Goal: Task Accomplishment & Management: Manage account settings

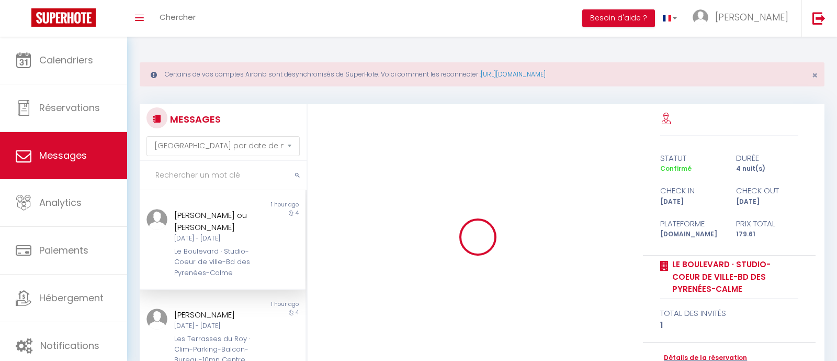
select select "message"
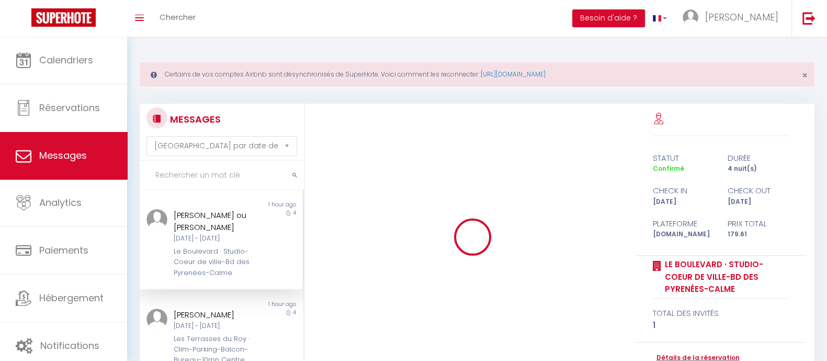
scroll to position [3245, 0]
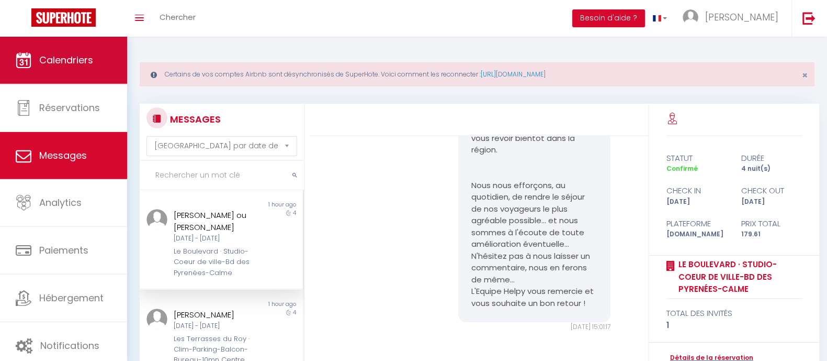
click at [81, 57] on span "Calendriers" at bounding box center [66, 59] width 54 height 13
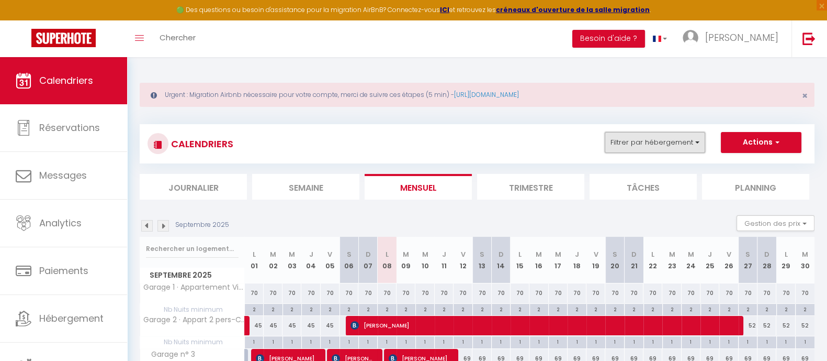
click at [693, 138] on button "Filtrer par hébergement" at bounding box center [655, 142] width 100 height 21
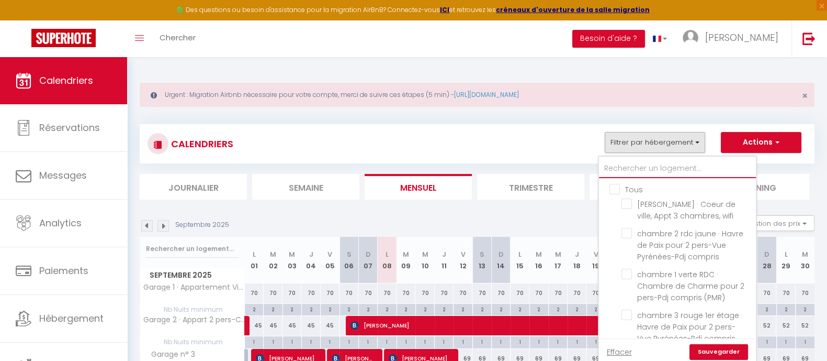
click at [636, 165] on input "text" at bounding box center [677, 168] width 157 height 19
type input "l"
checkbox input "false"
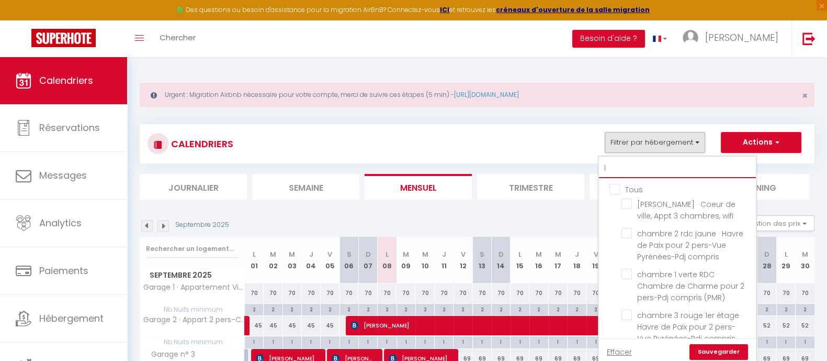
checkbox input "false"
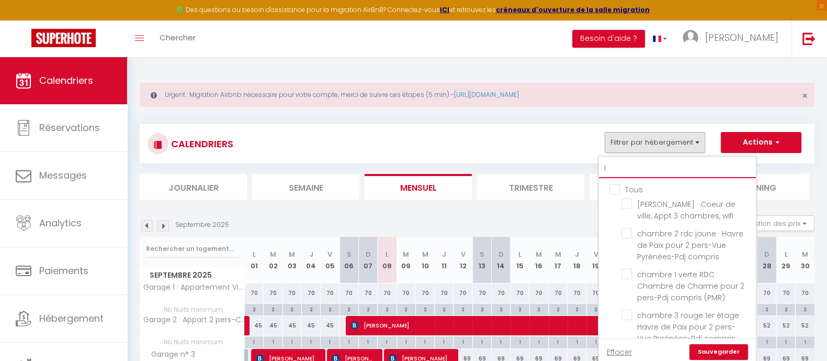
checkbox input "false"
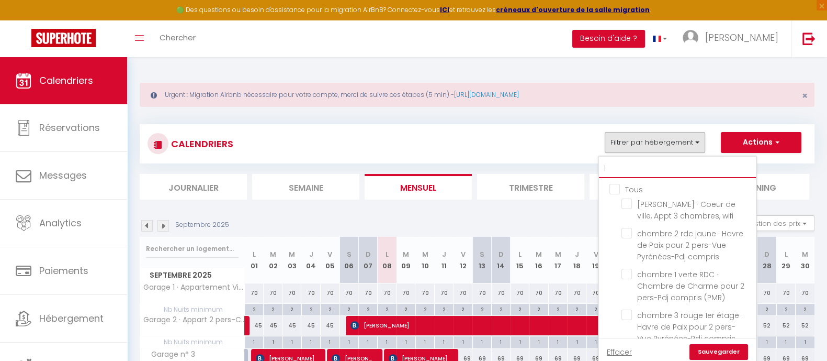
checkbox input "false"
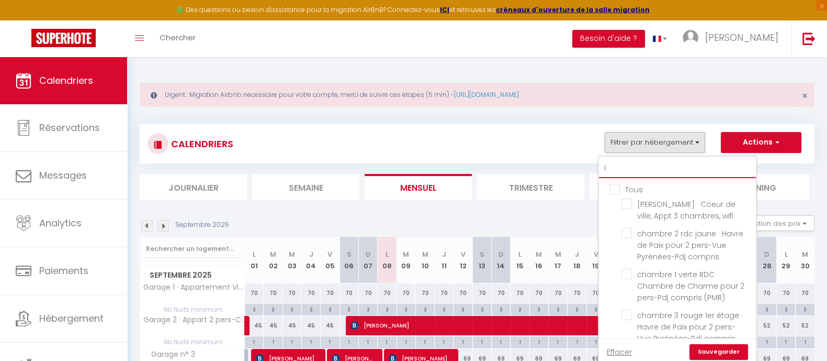
checkbox input "false"
checkbox input "true"
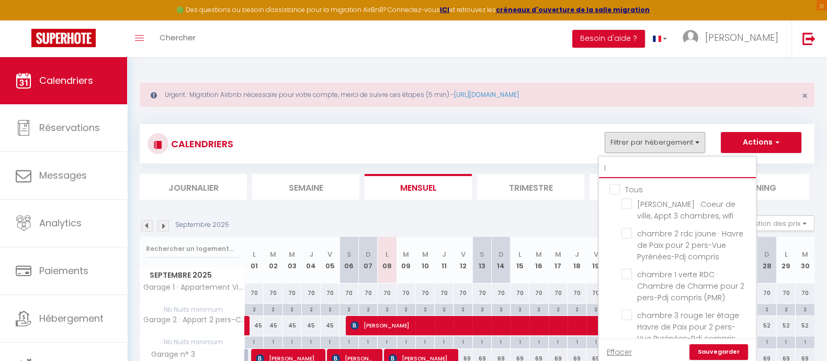
checkbox input "true"
checkbox input "false"
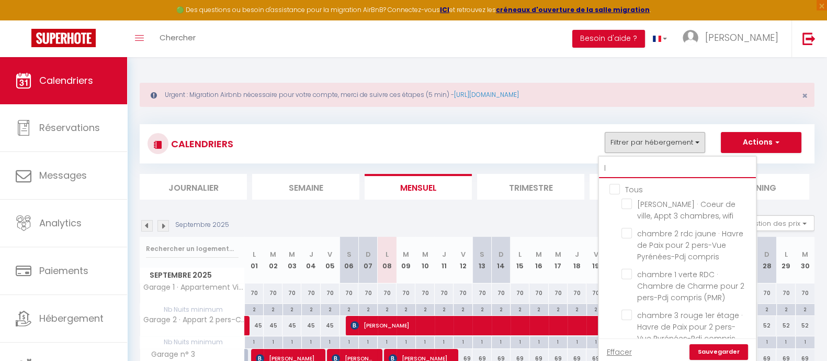
checkbox input "false"
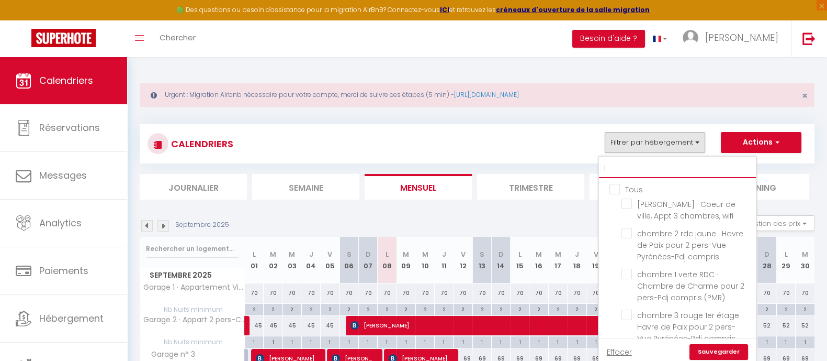
checkbox input "false"
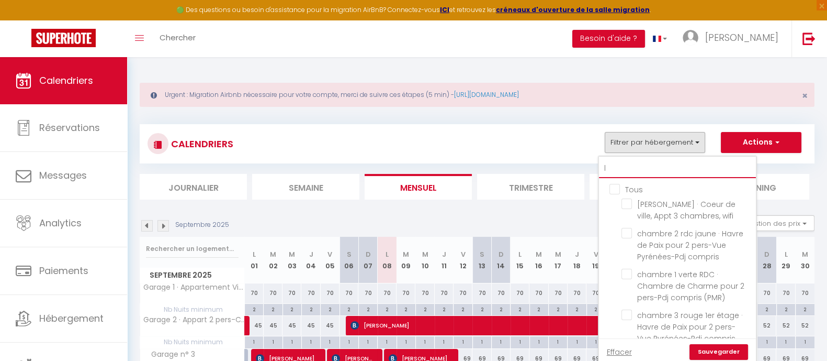
checkbox input "false"
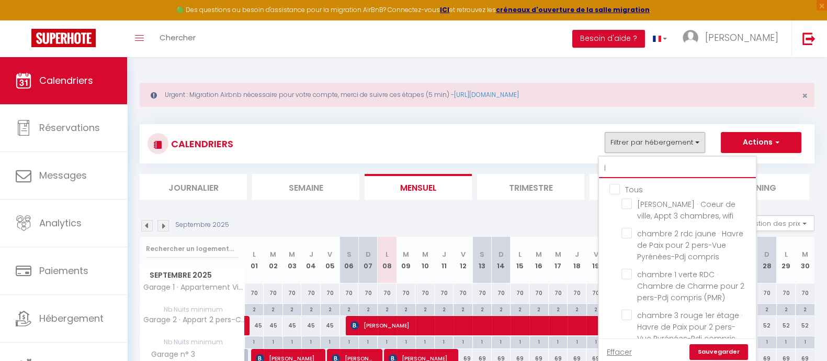
checkbox input "false"
type input "le"
checkbox input "false"
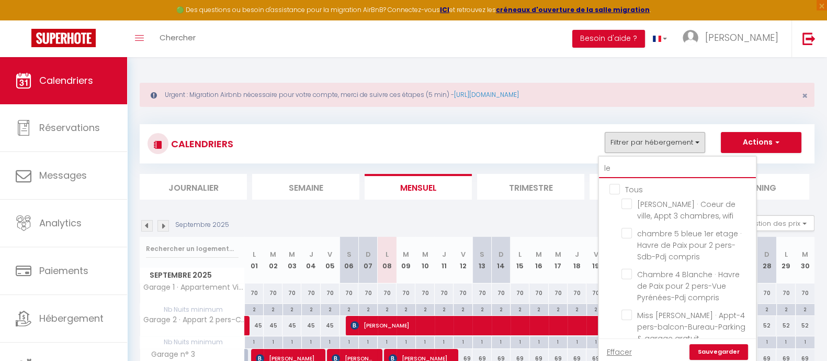
checkbox input "false"
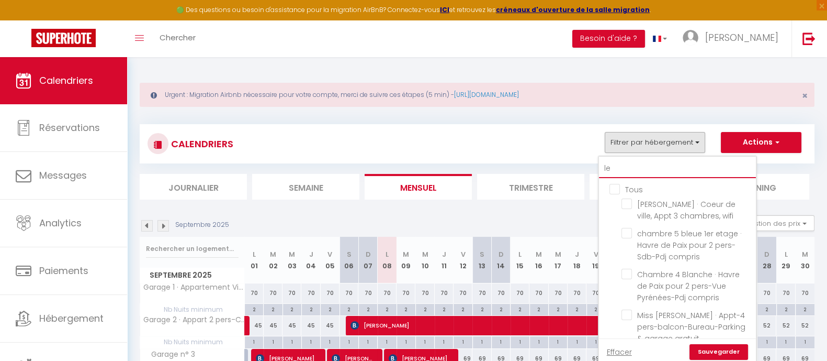
checkbox input "false"
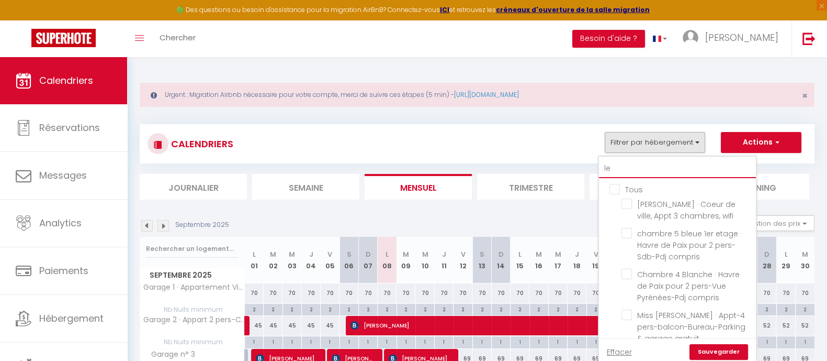
checkbox input "false"
checkbox input "true"
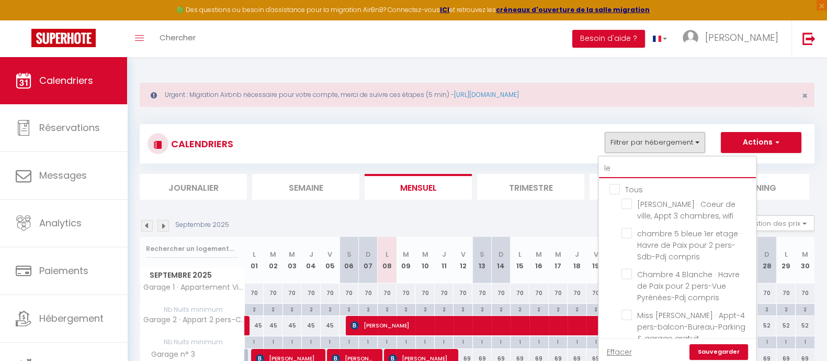
checkbox input "false"
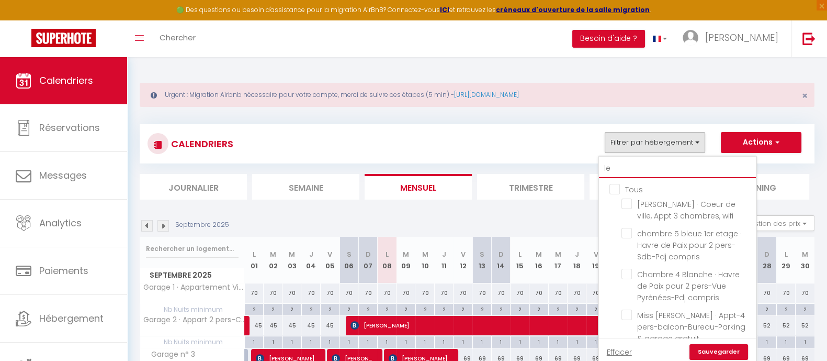
checkbox input "false"
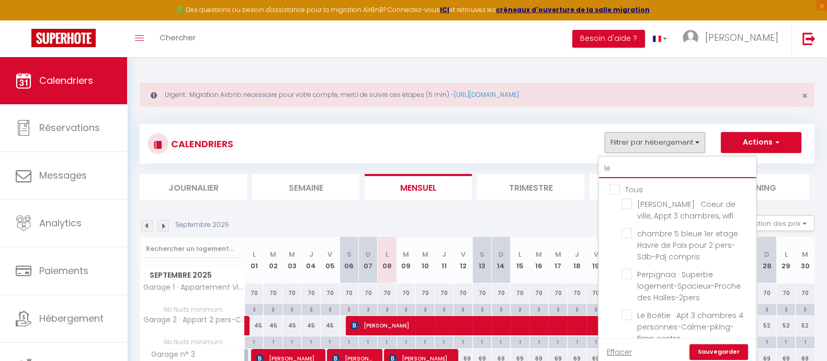
type input "le"
checkbox input "false"
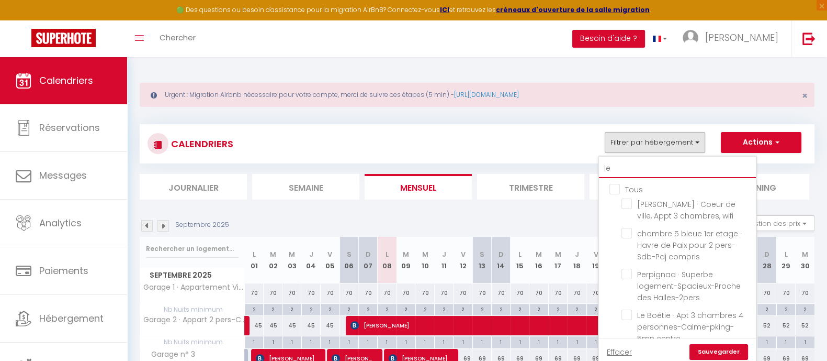
checkbox input "false"
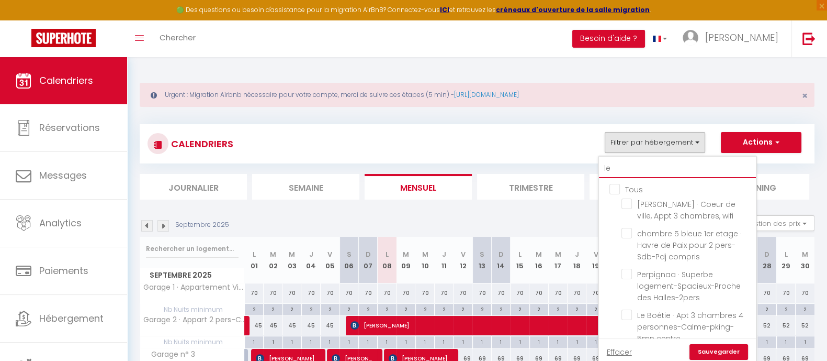
checkbox input "false"
type input "le b"
checkbox input "false"
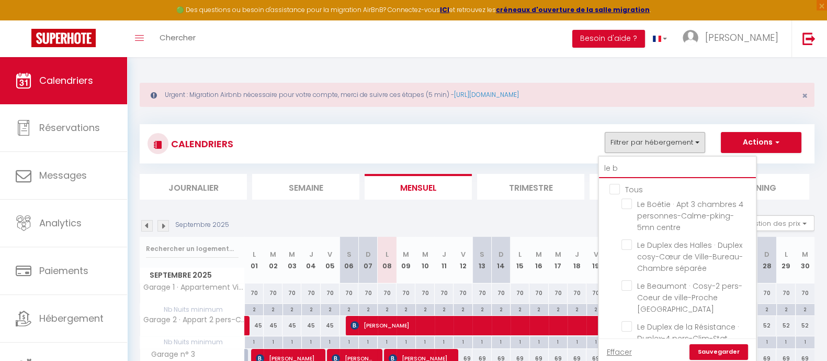
checkbox input "false"
type input "le bo"
checkbox input "false"
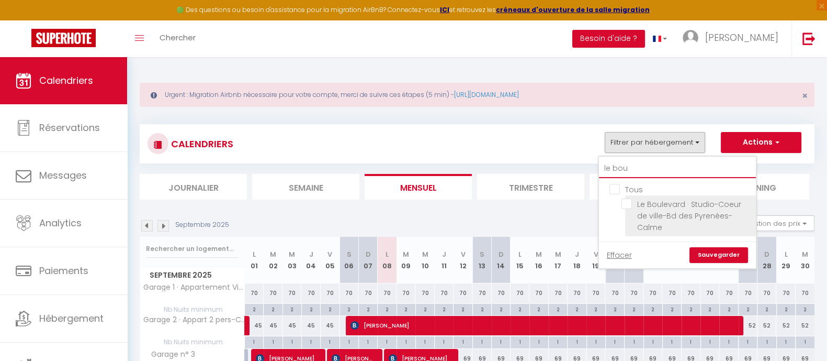
type input "le bou"
click at [627, 205] on input "Le Boulevard · Studio-Coeur de ville-Bd des Pyrenées-Calme" at bounding box center [687, 203] width 131 height 10
checkbox input "true"
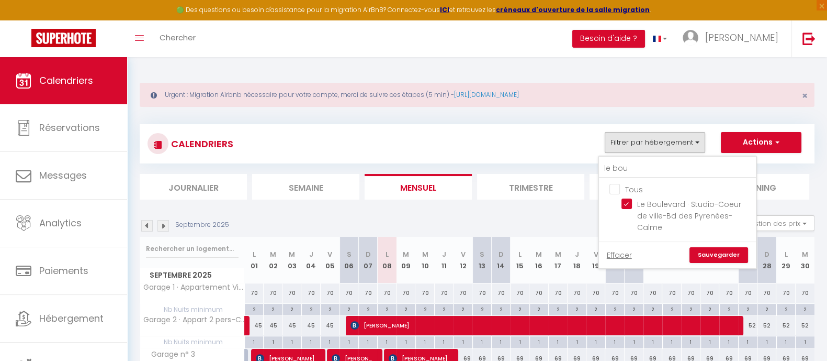
click at [725, 247] on link "Sauvegarder" at bounding box center [719, 255] width 59 height 16
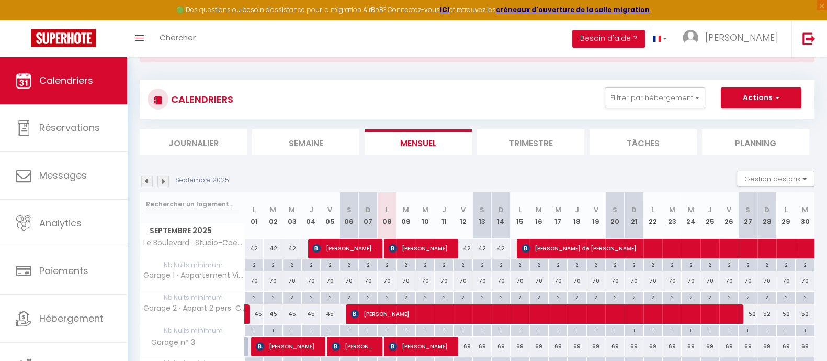
scroll to position [65, 0]
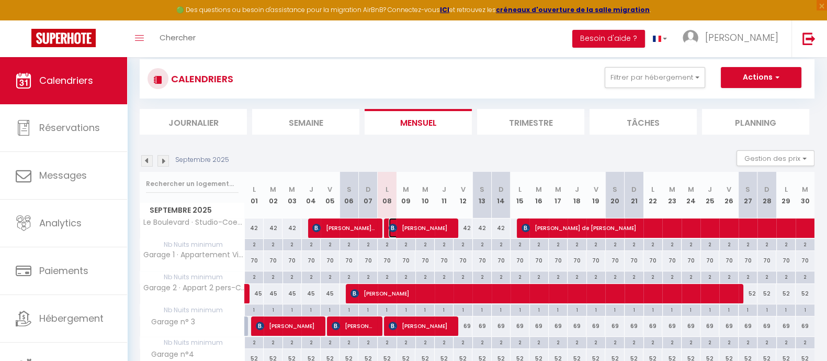
click at [427, 221] on span "[PERSON_NAME]" at bounding box center [420, 228] width 63 height 20
select select "OK"
select select "0"
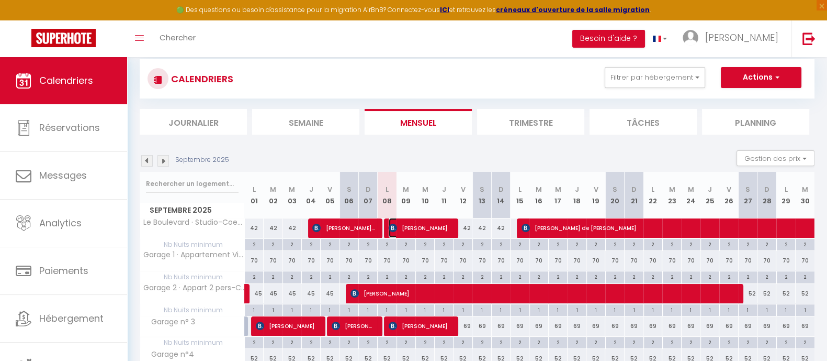
select select "1"
select select
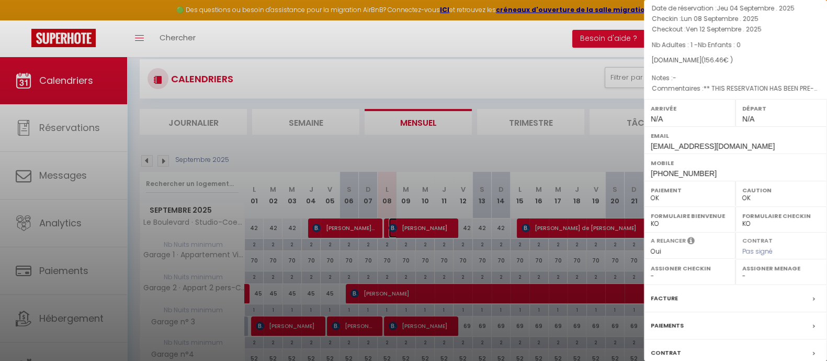
scroll to position [136, 0]
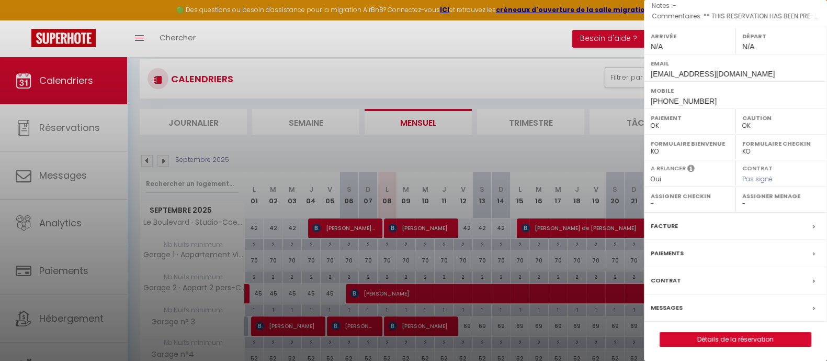
click at [670, 306] on label "Messages" at bounding box center [667, 307] width 32 height 11
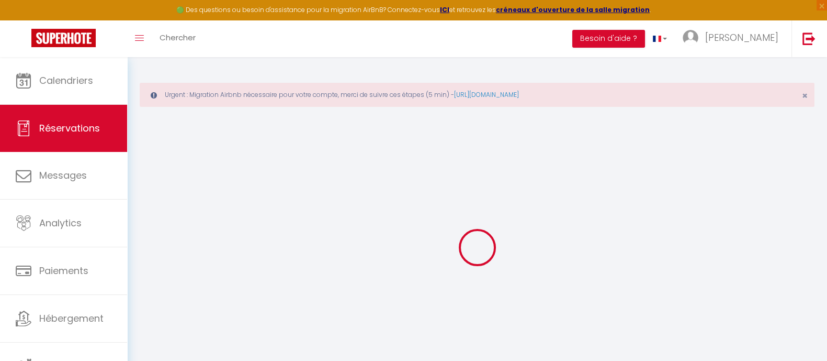
select select
checkbox input "false"
select select
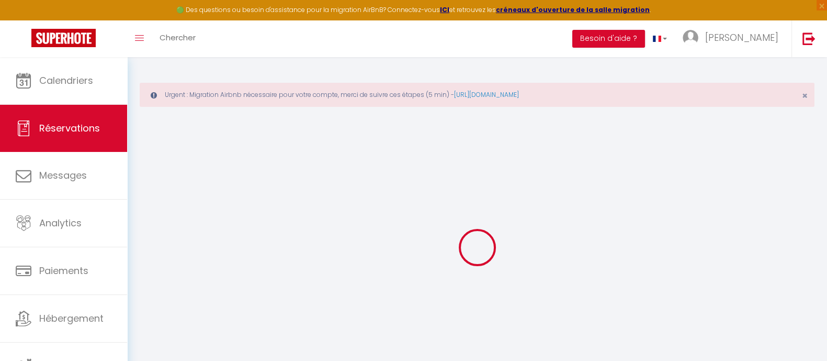
checkbox input "false"
type textarea "** THIS RESERVATION HAS BEEN PRE-PAID ** BOOKING NOTE : Payment charge is EUR 2…"
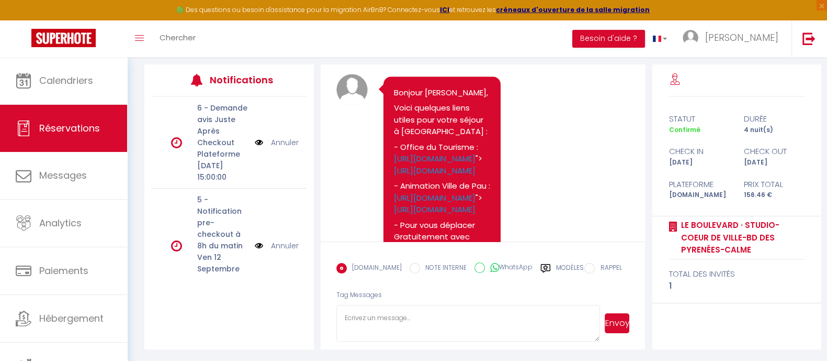
scroll to position [743, 0]
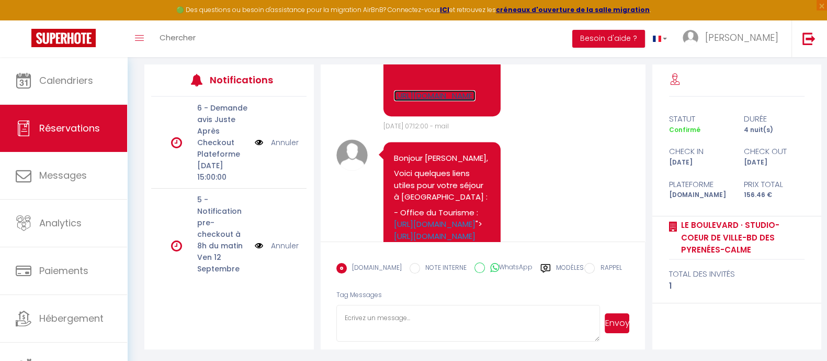
click at [460, 101] on link "[URL][DOMAIN_NAME]" at bounding box center [435, 95] width 82 height 11
